Goal: Information Seeking & Learning: Learn about a topic

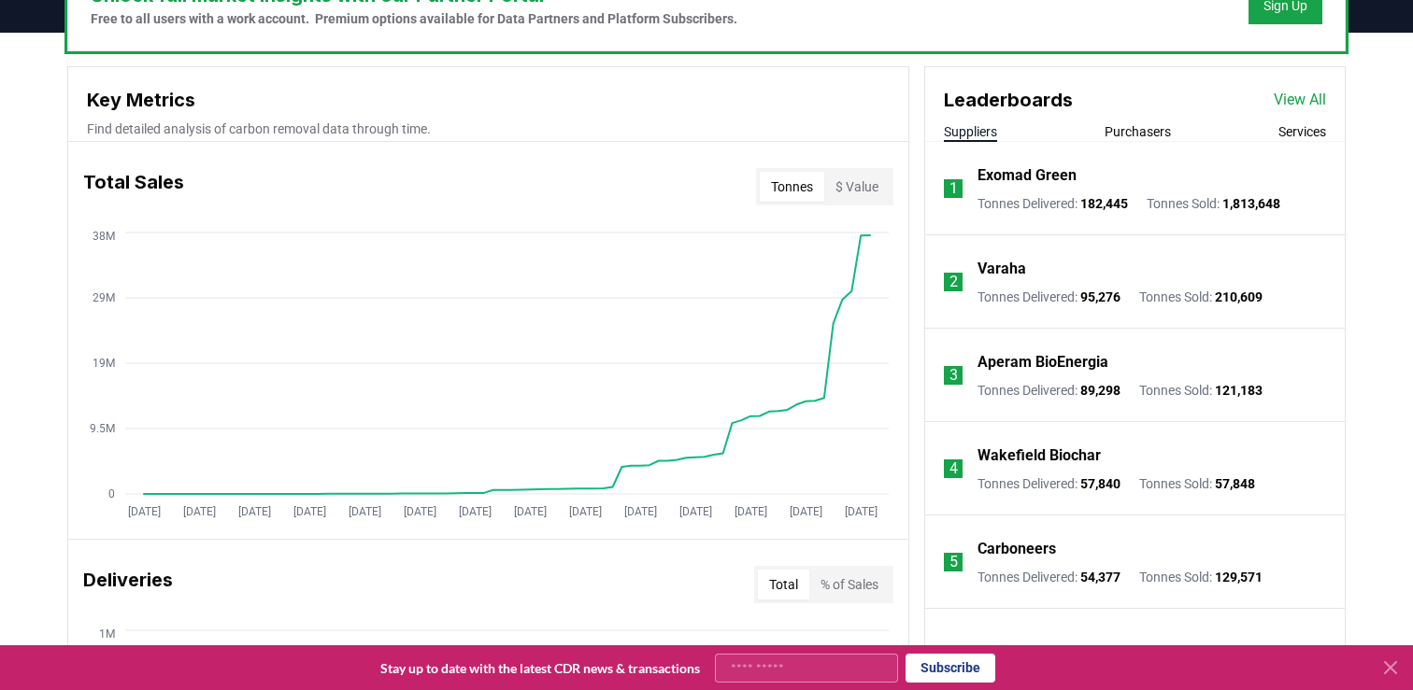
scroll to position [622, 0]
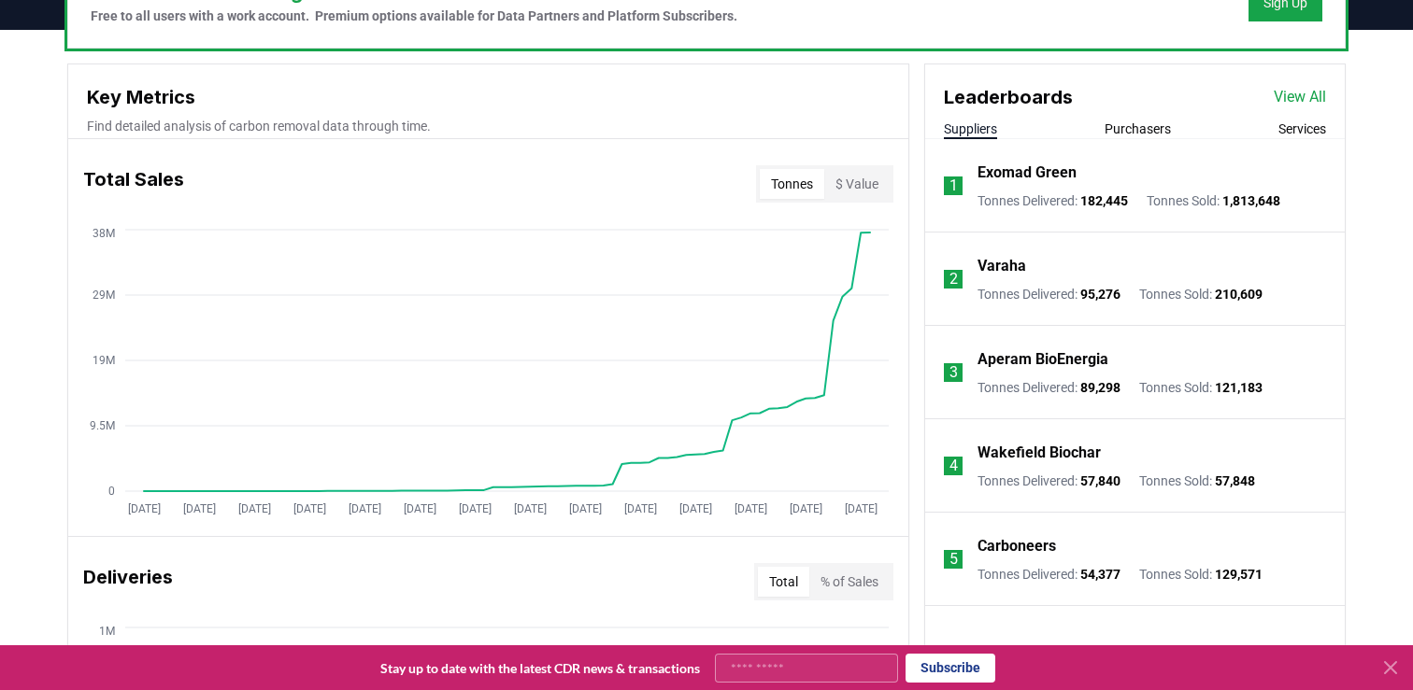
click at [1315, 93] on link "View All" at bounding box center [1299, 97] width 52 height 22
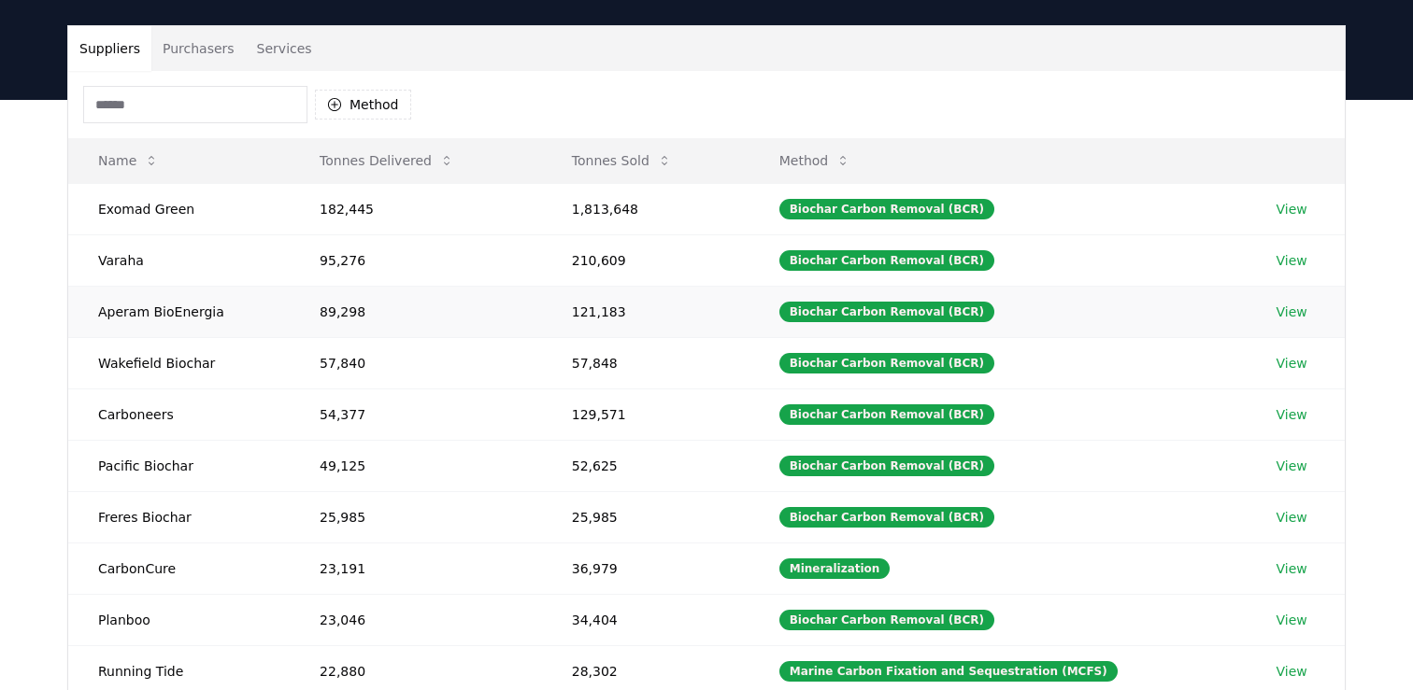
scroll to position [121, 0]
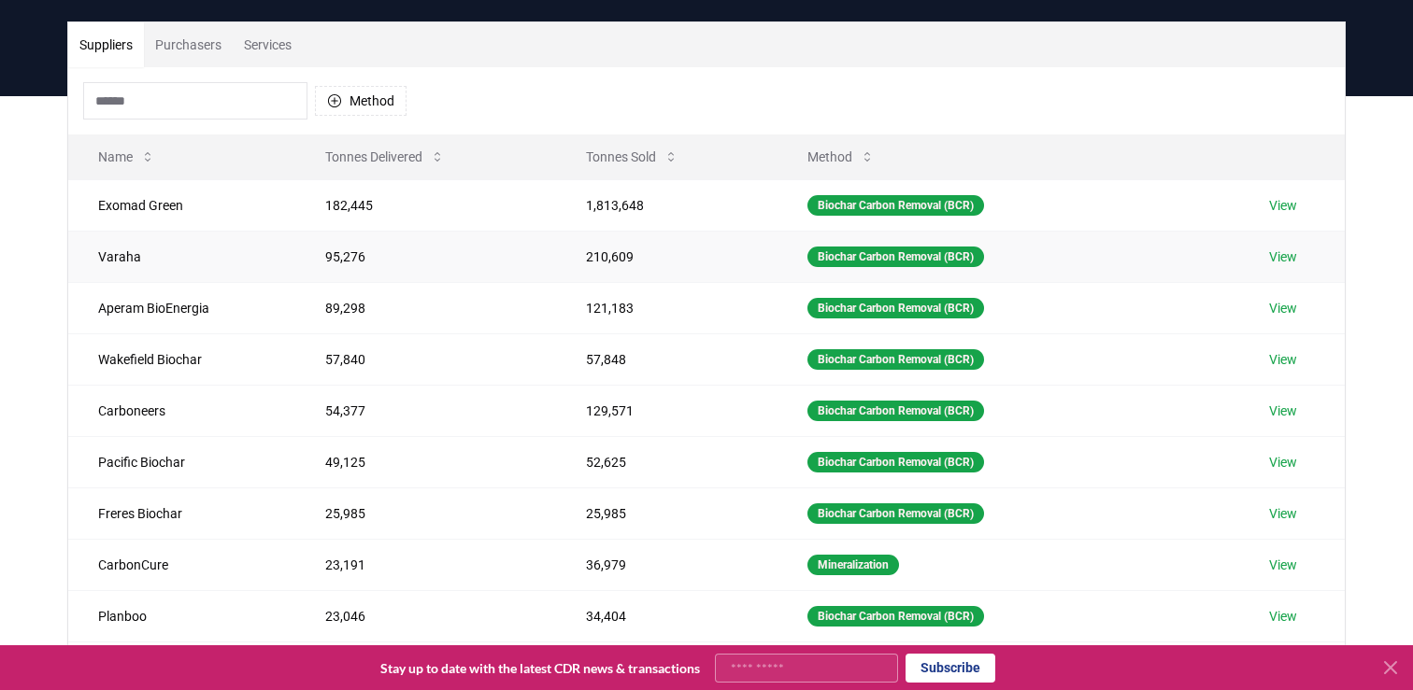
click at [1282, 254] on link "View" at bounding box center [1283, 257] width 28 height 19
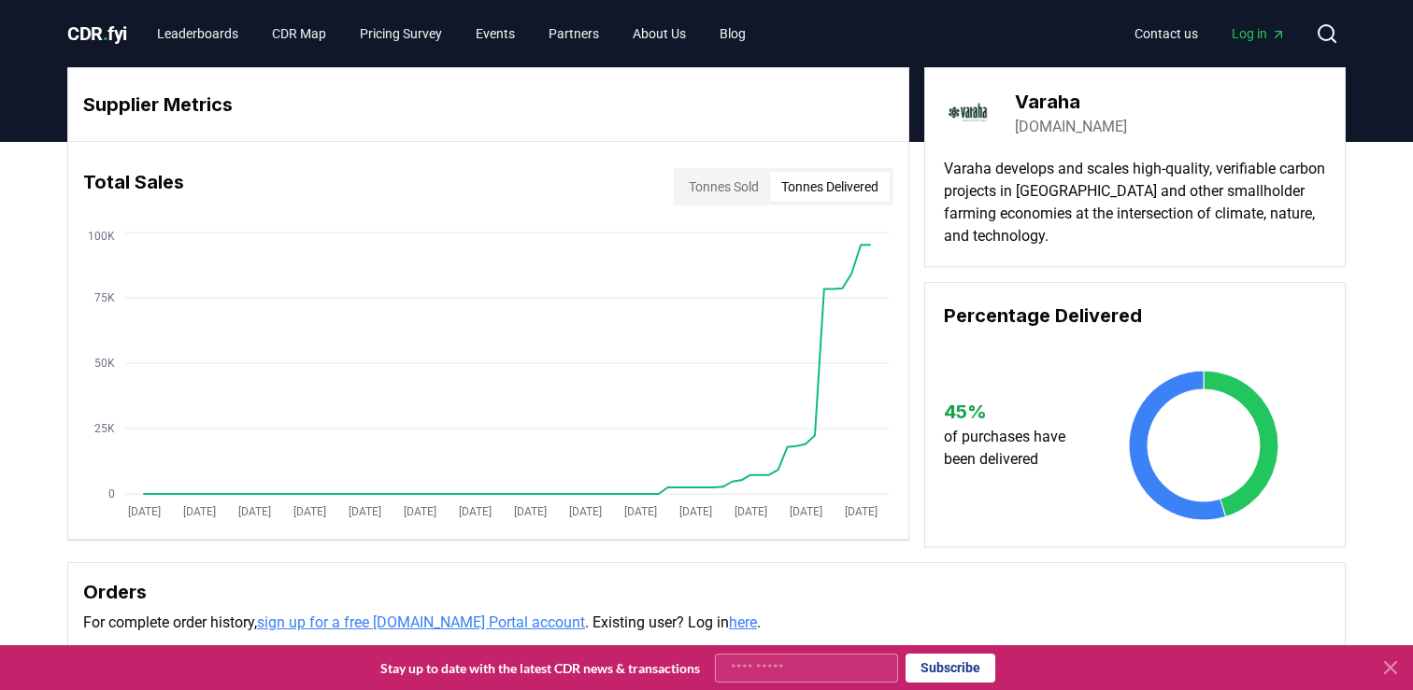
click at [846, 190] on button "Tonnes Delivered" at bounding box center [830, 187] width 120 height 30
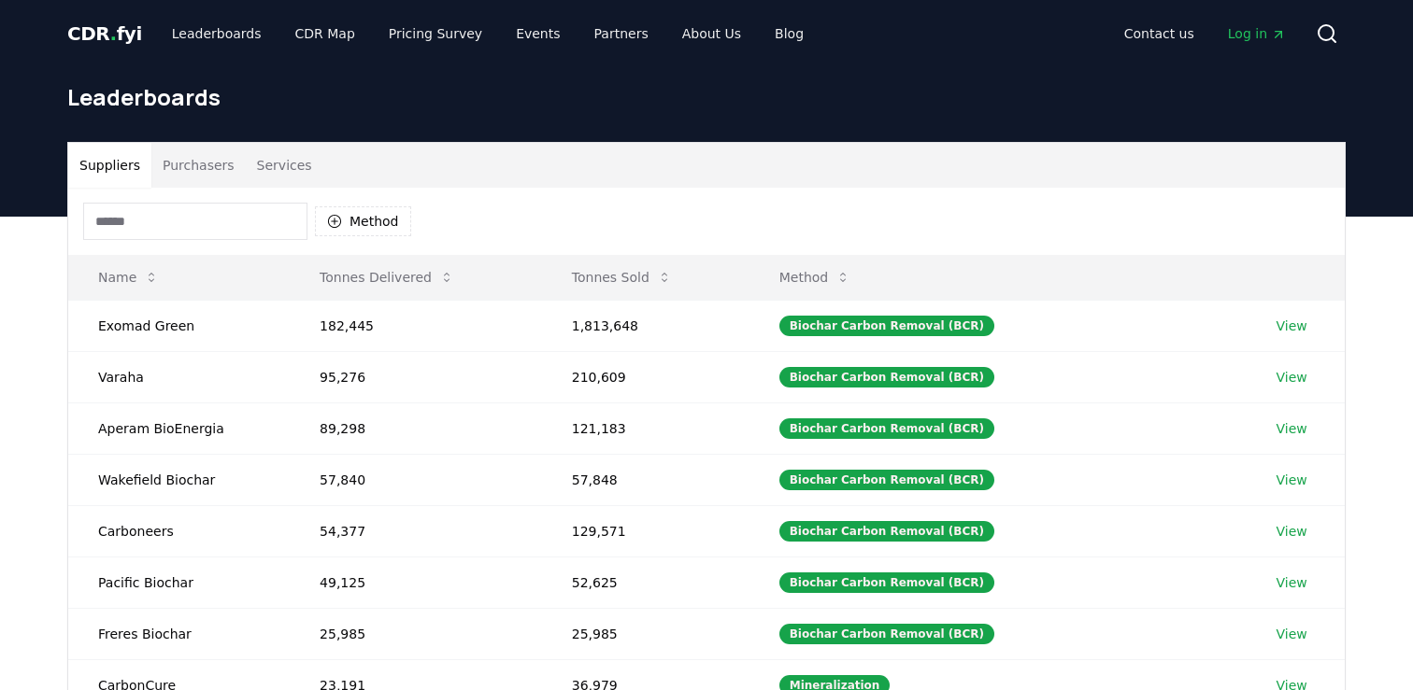
scroll to position [121, 0]
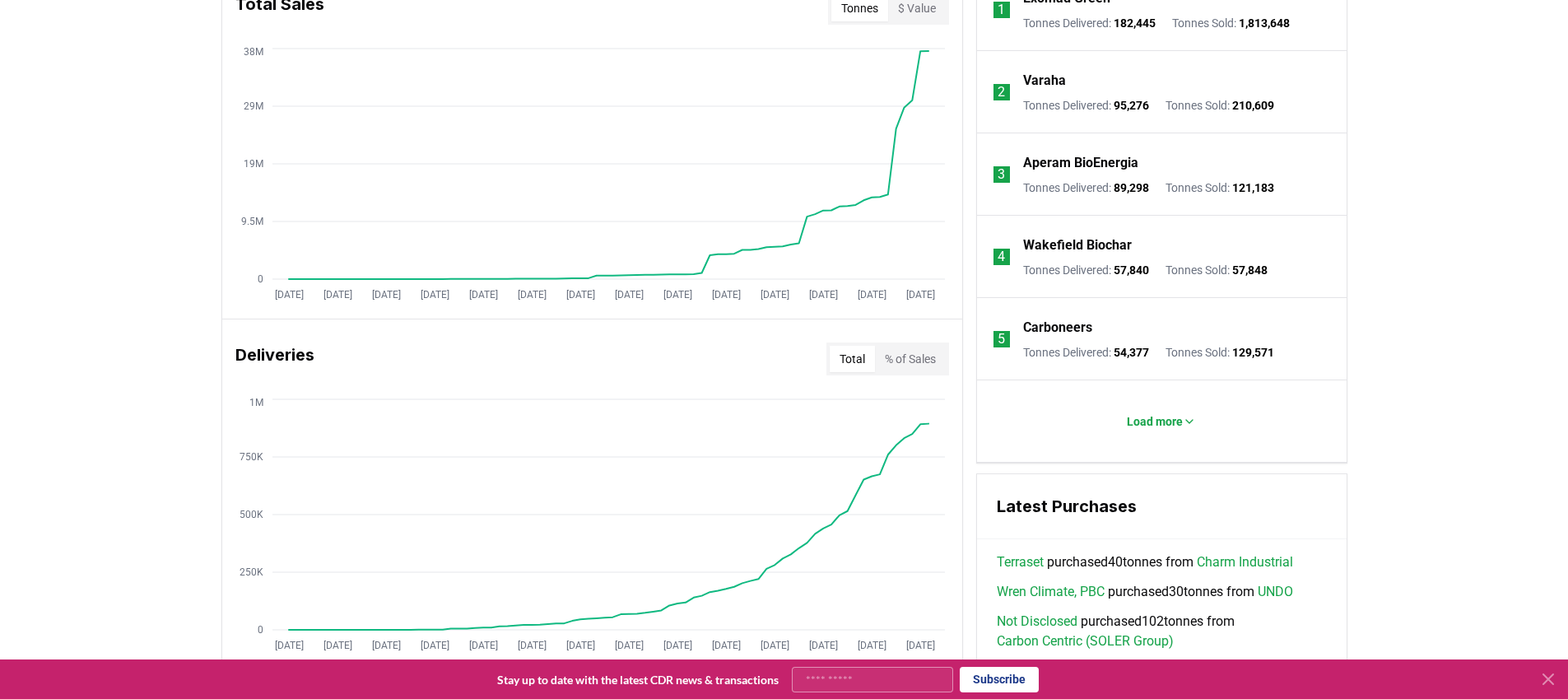
scroll to position [610, 0]
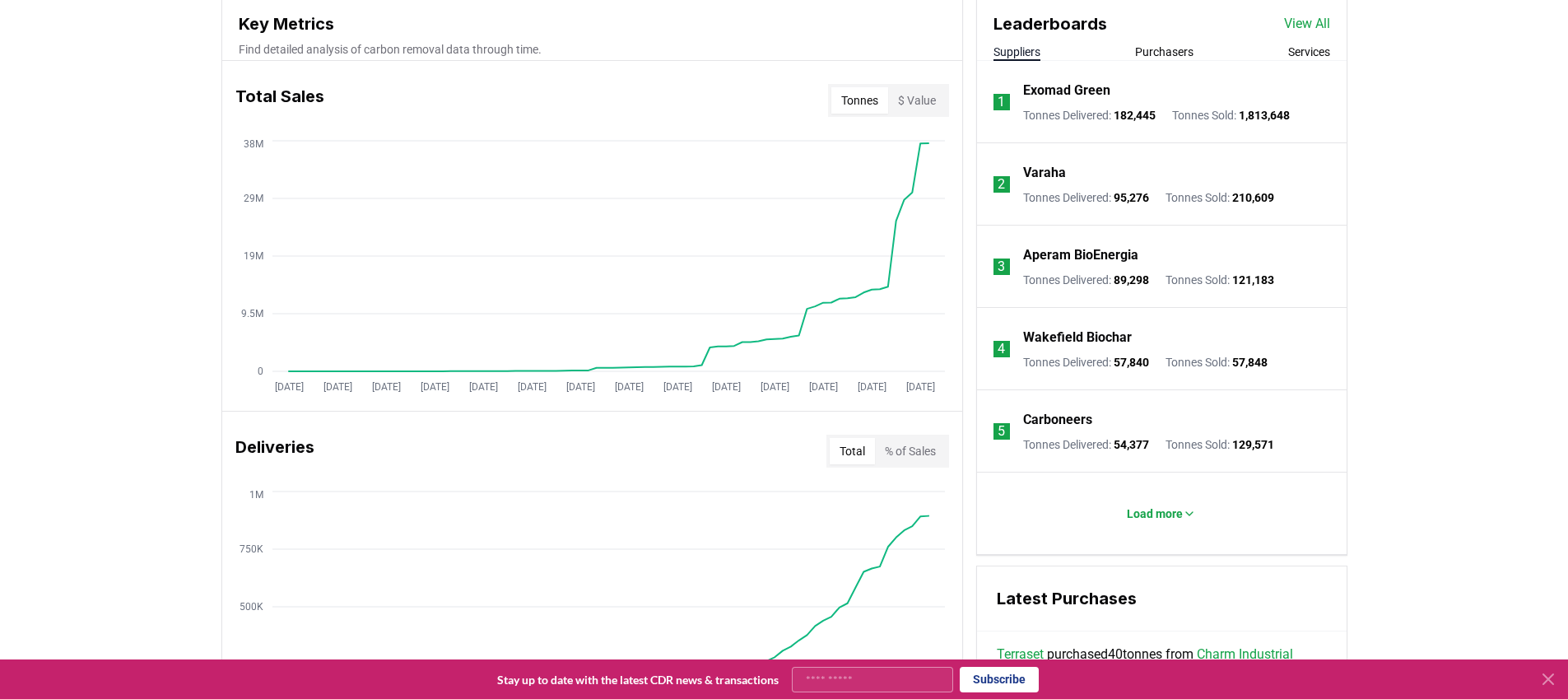
click at [914, 108] on button "$ Value" at bounding box center [916, 100] width 57 height 26
click at [870, 98] on button "Tonnes" at bounding box center [860, 100] width 56 height 26
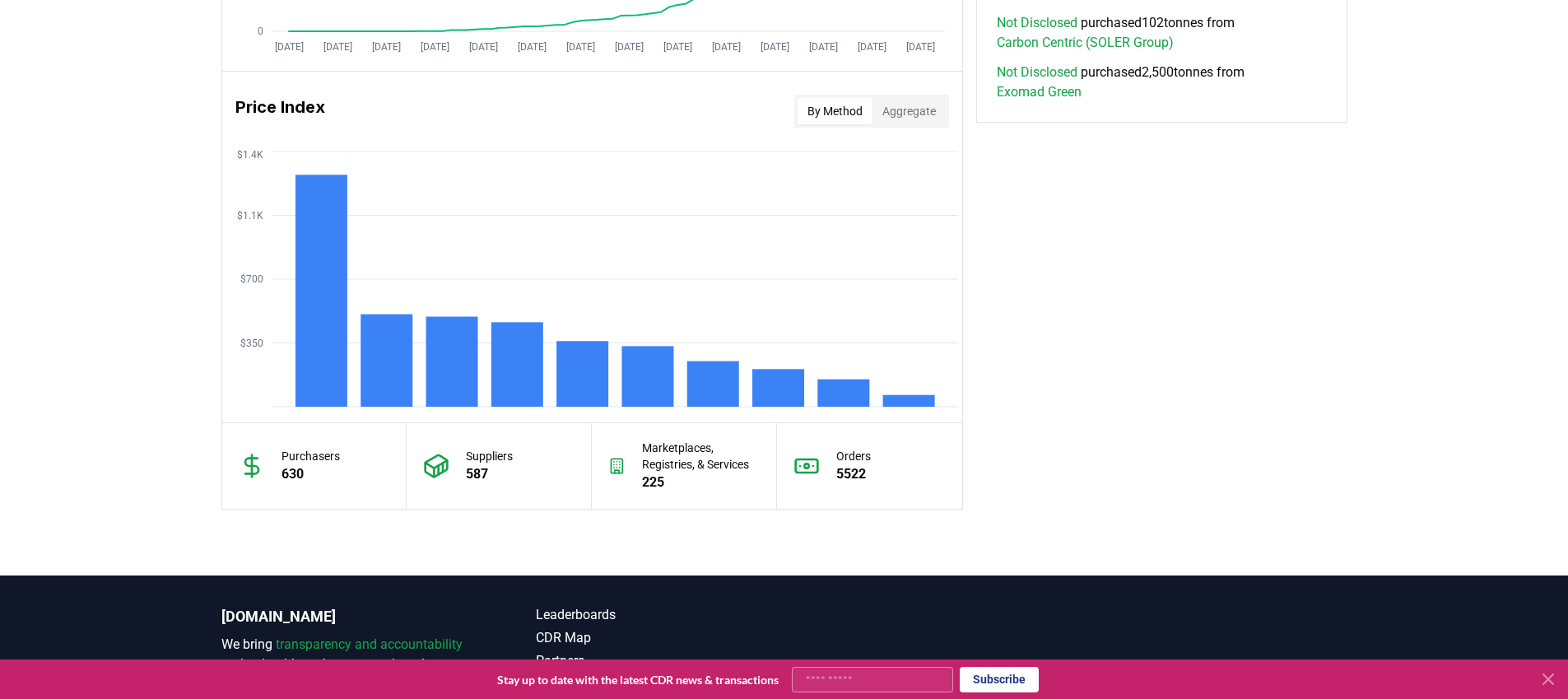
scroll to position [1274, 0]
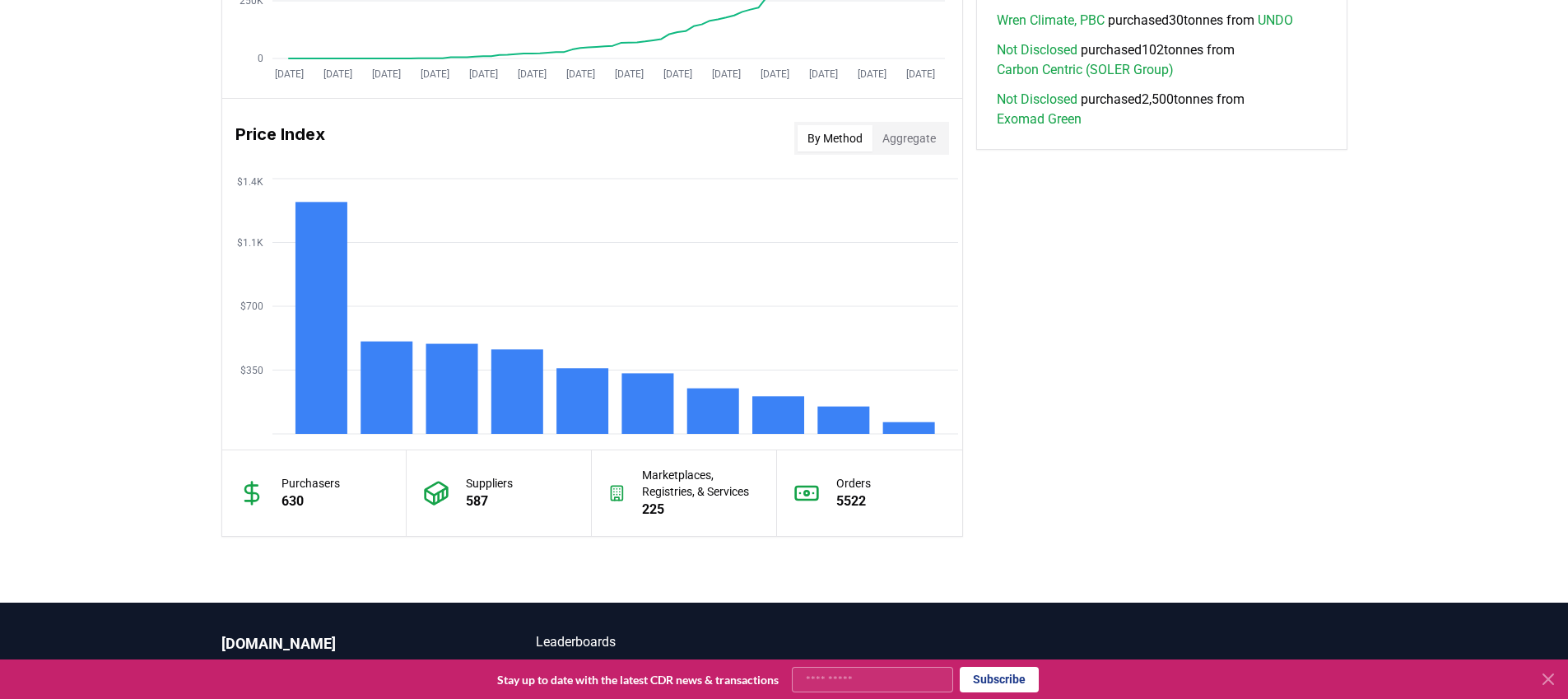
click at [921, 130] on button "Aggregate" at bounding box center [908, 138] width 73 height 26
click at [840, 136] on button "By Method" at bounding box center [834, 138] width 75 height 26
click at [900, 138] on button "Aggregate" at bounding box center [908, 138] width 73 height 26
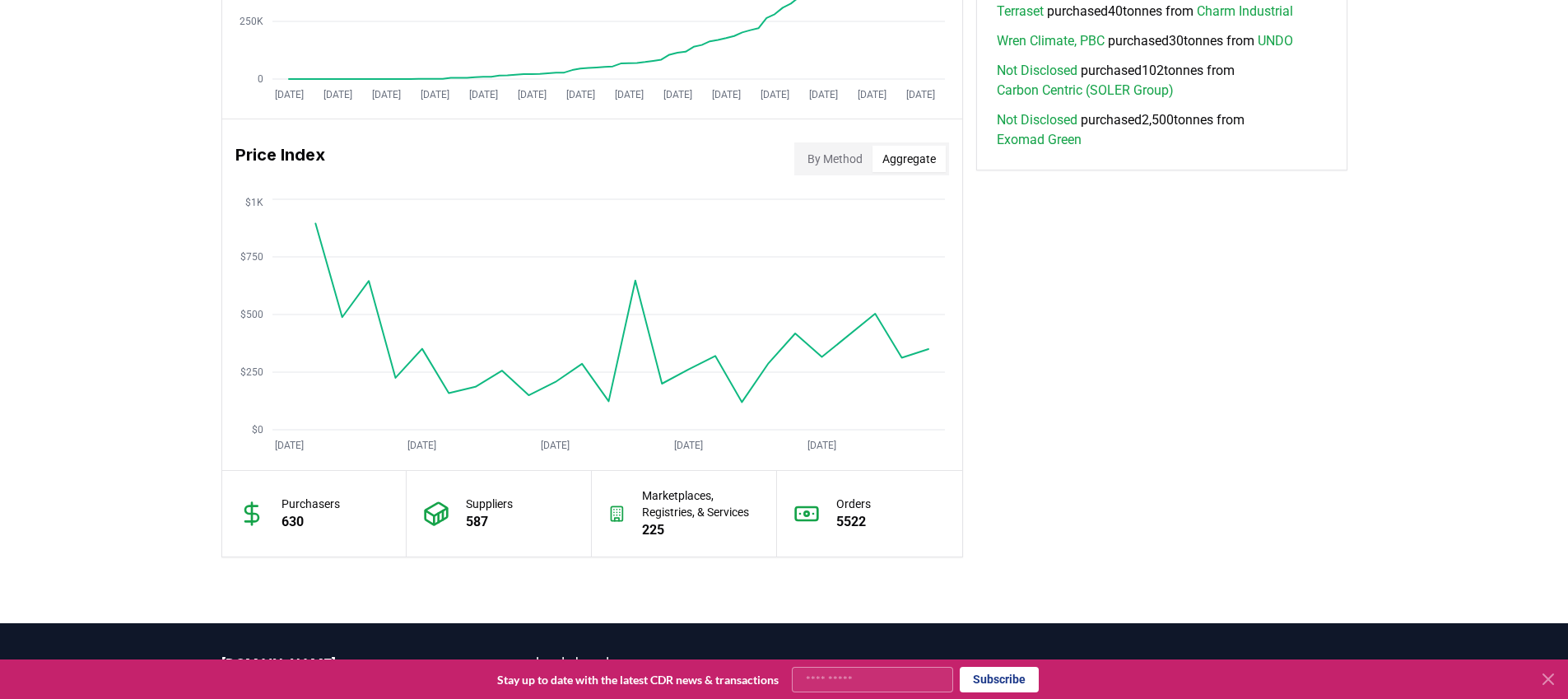
scroll to position [1252, 0]
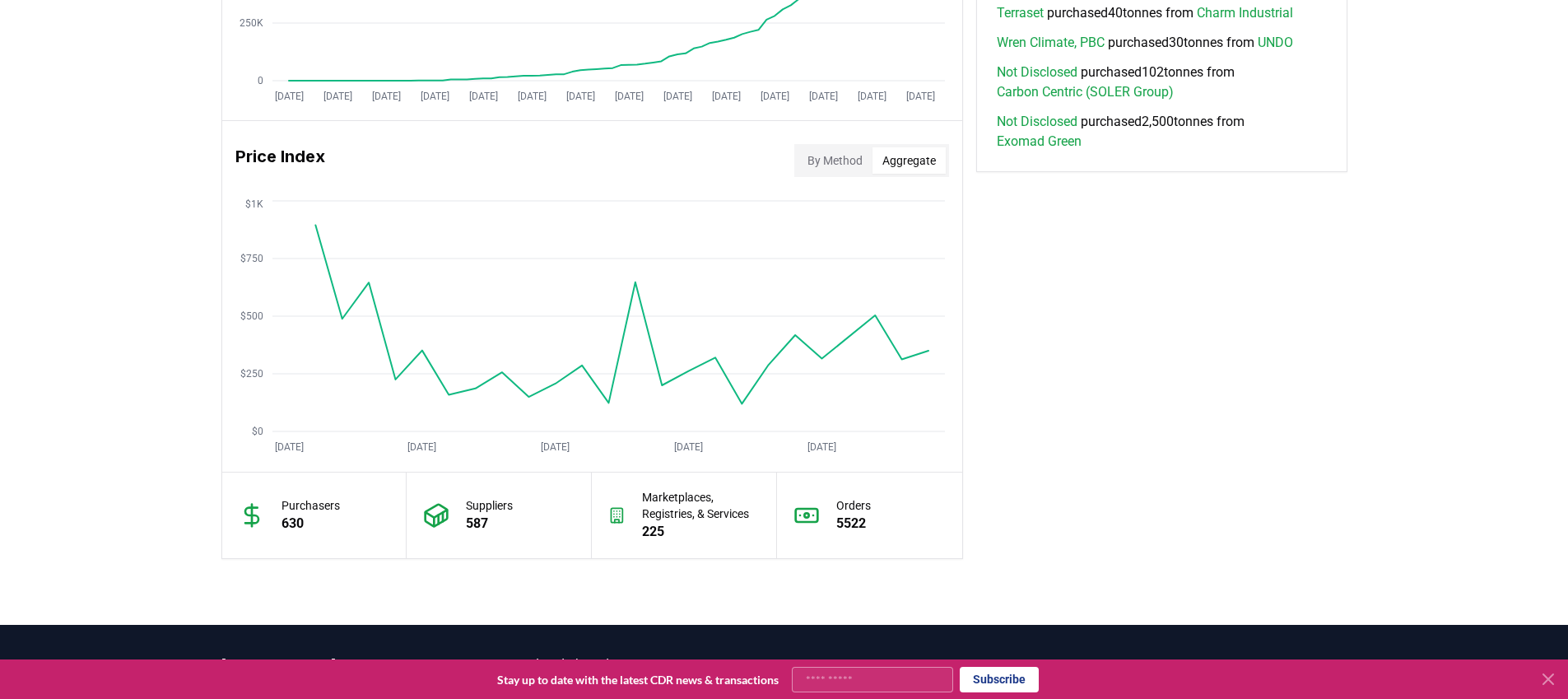
click at [825, 167] on button "By Method" at bounding box center [834, 160] width 75 height 26
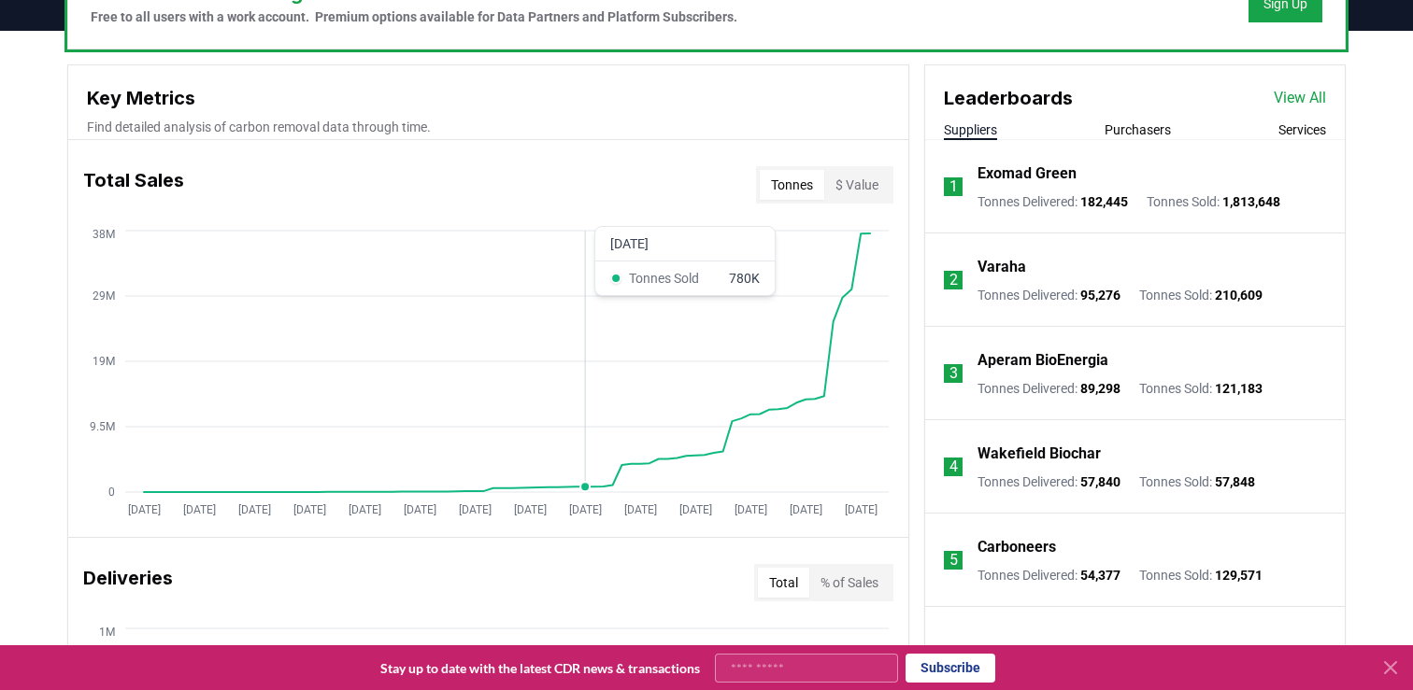
scroll to position [623, 0]
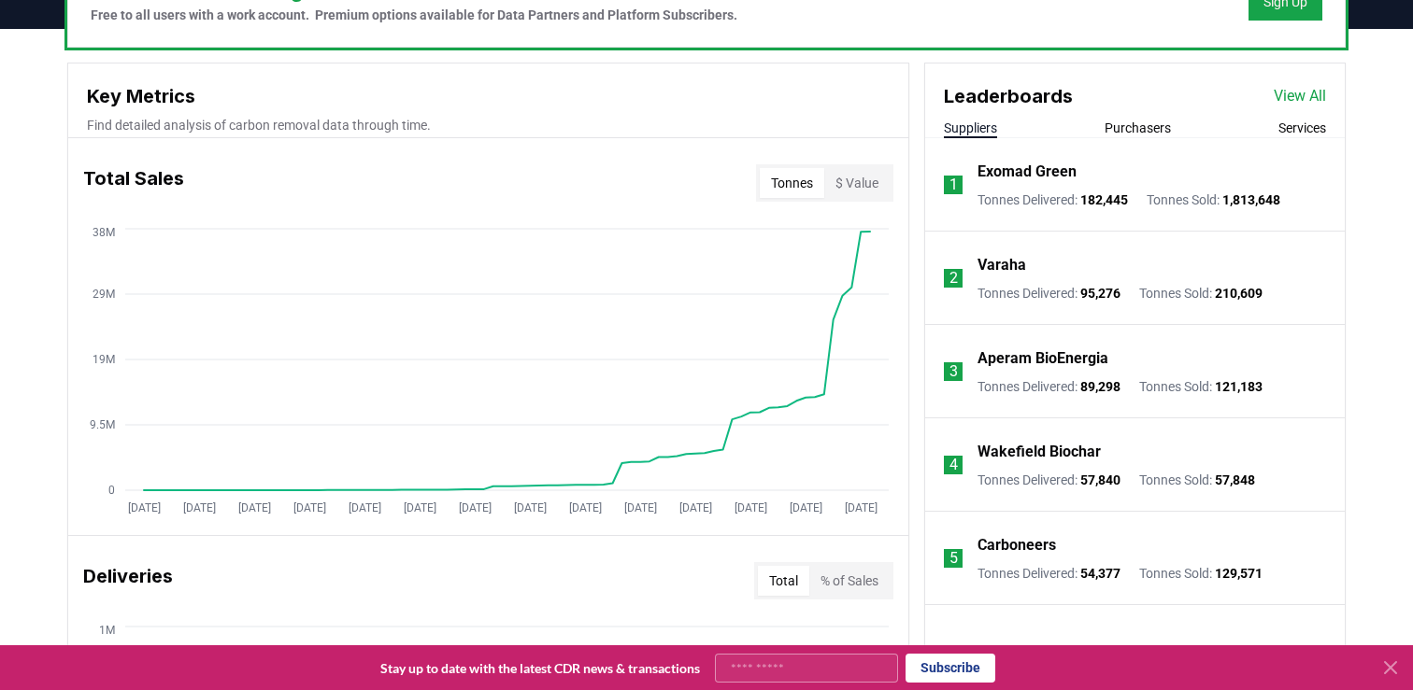
click at [860, 194] on button "$ Value" at bounding box center [856, 183] width 65 height 30
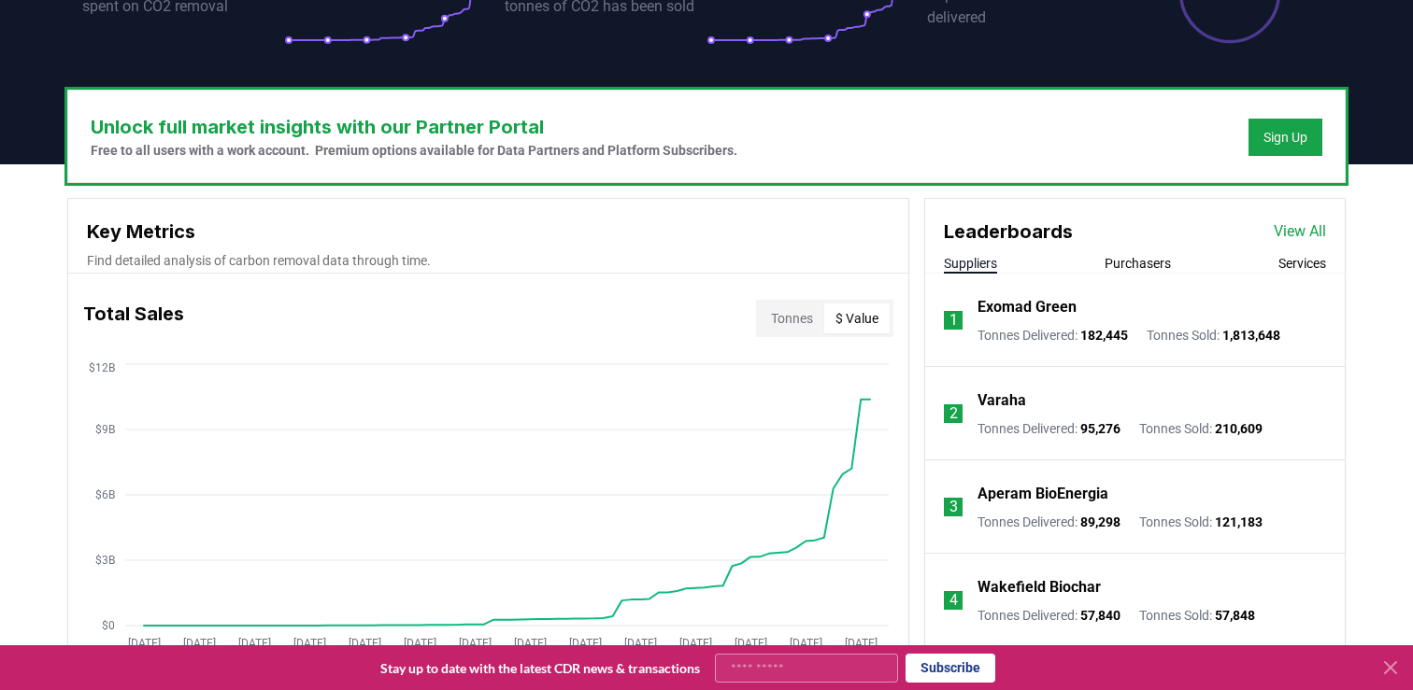
scroll to position [493, 0]
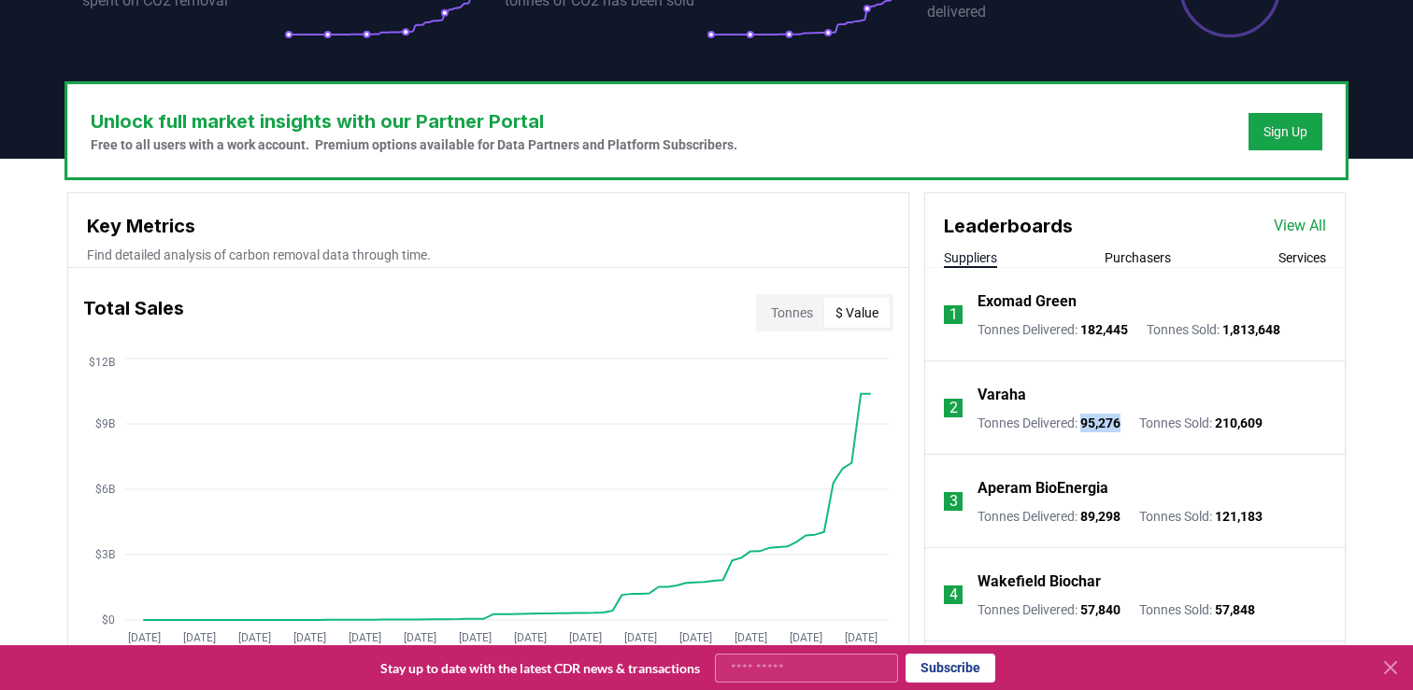
drag, startPoint x: 1089, startPoint y: 423, endPoint x: 1139, endPoint y: 423, distance: 49.5
click at [1139, 423] on div "Tonnes Delivered : 95,276 Tonnes Sold : 210,609" at bounding box center [1119, 423] width 285 height 19
click at [1116, 424] on span "95,276" at bounding box center [1100, 423] width 40 height 15
